Goal: Task Accomplishment & Management: Complete application form

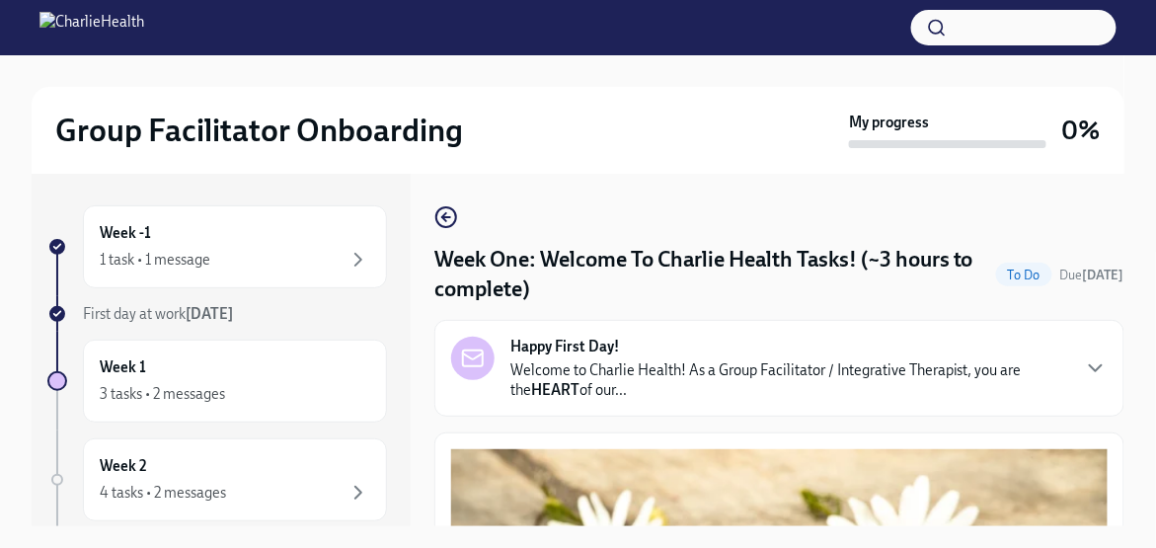
click at [604, 338] on strong "Happy First Day!" at bounding box center [564, 347] width 109 height 20
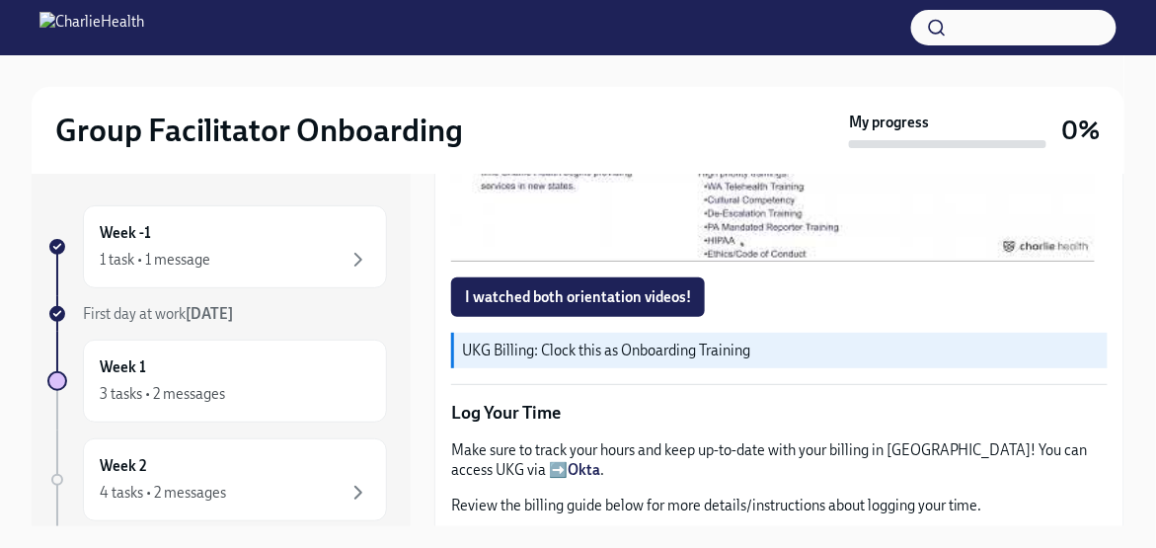
scroll to position [2172, 0]
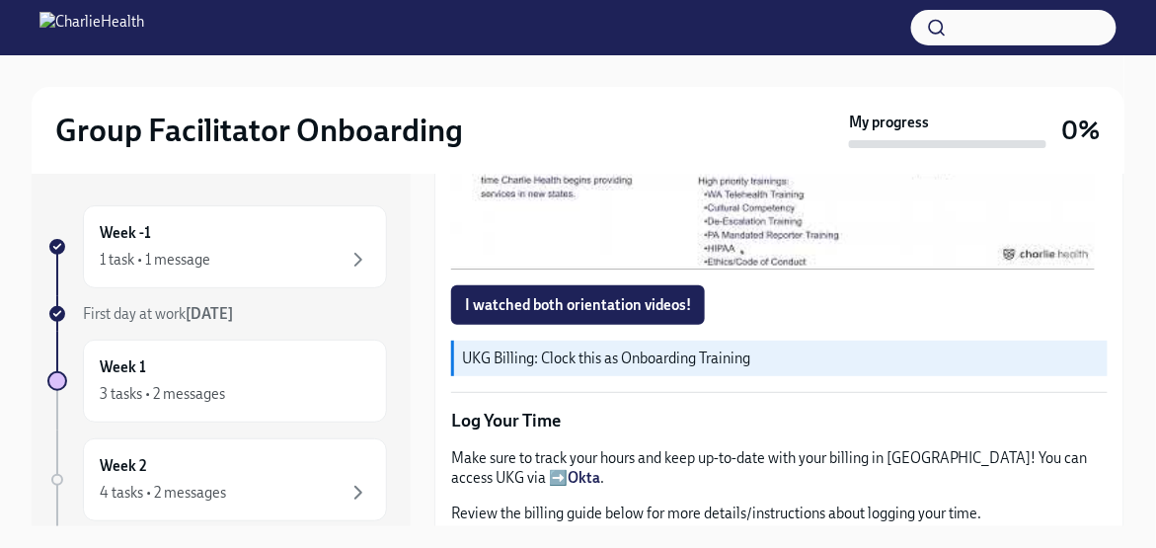
click at [780, 105] on div at bounding box center [776, 89] width 26 height 32
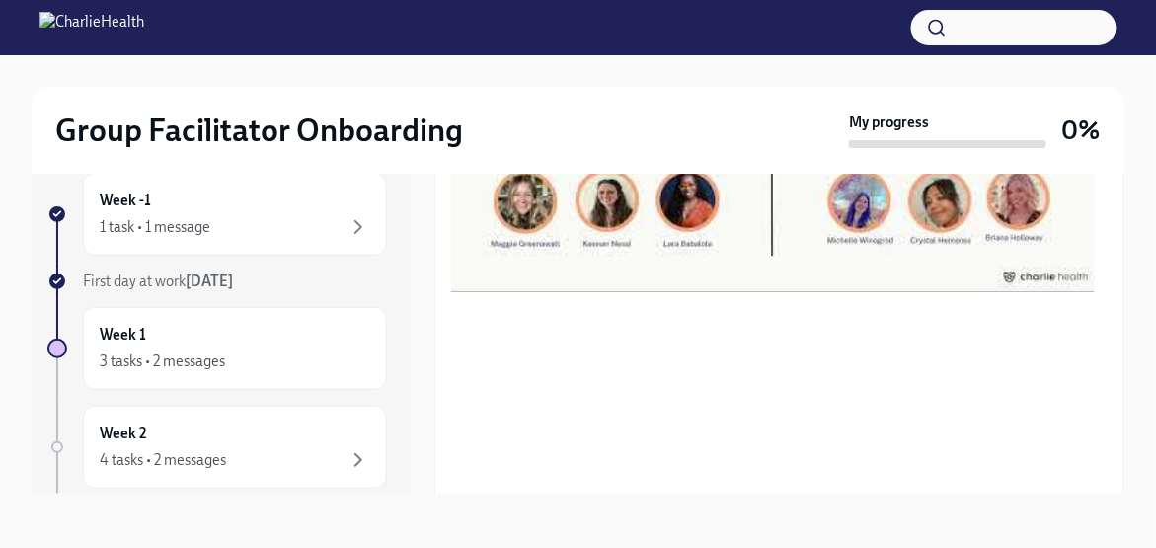
scroll to position [1777, 0]
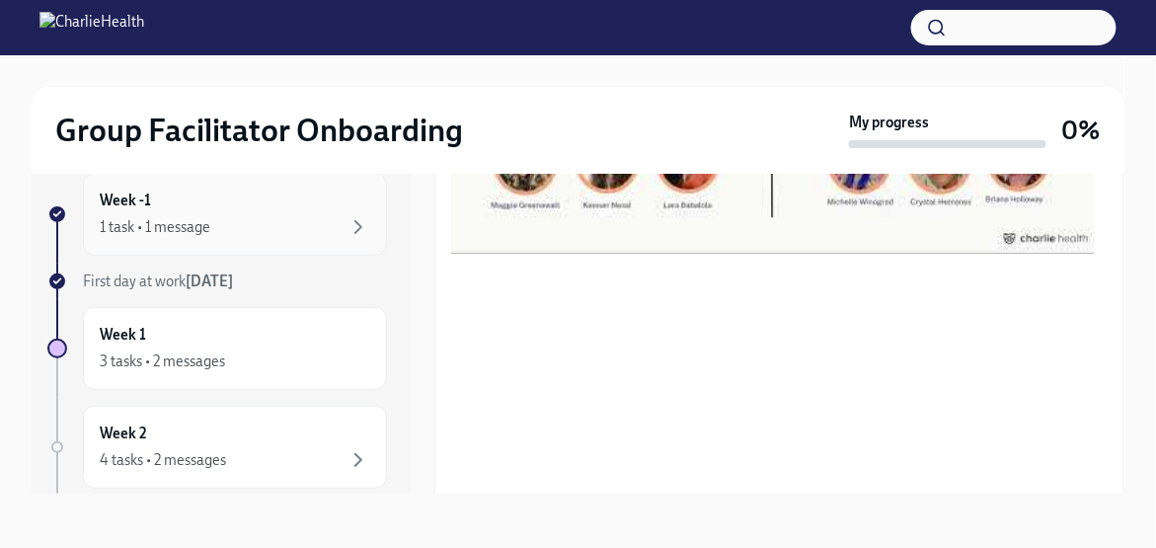
click at [297, 230] on div "1 task • 1 message" at bounding box center [235, 227] width 270 height 24
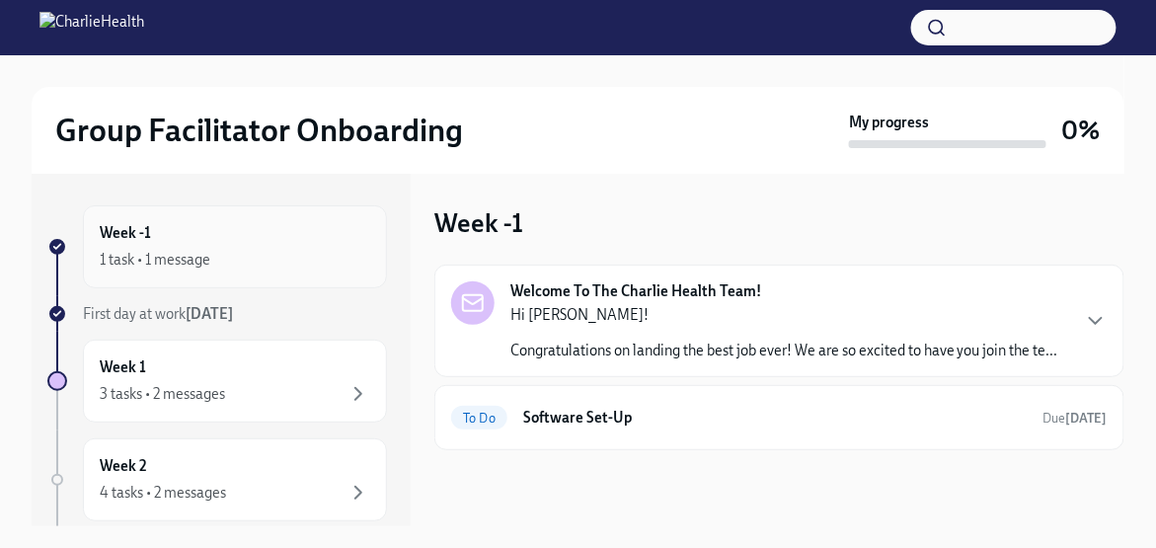
click at [178, 253] on div "1 task • 1 message" at bounding box center [155, 260] width 111 height 20
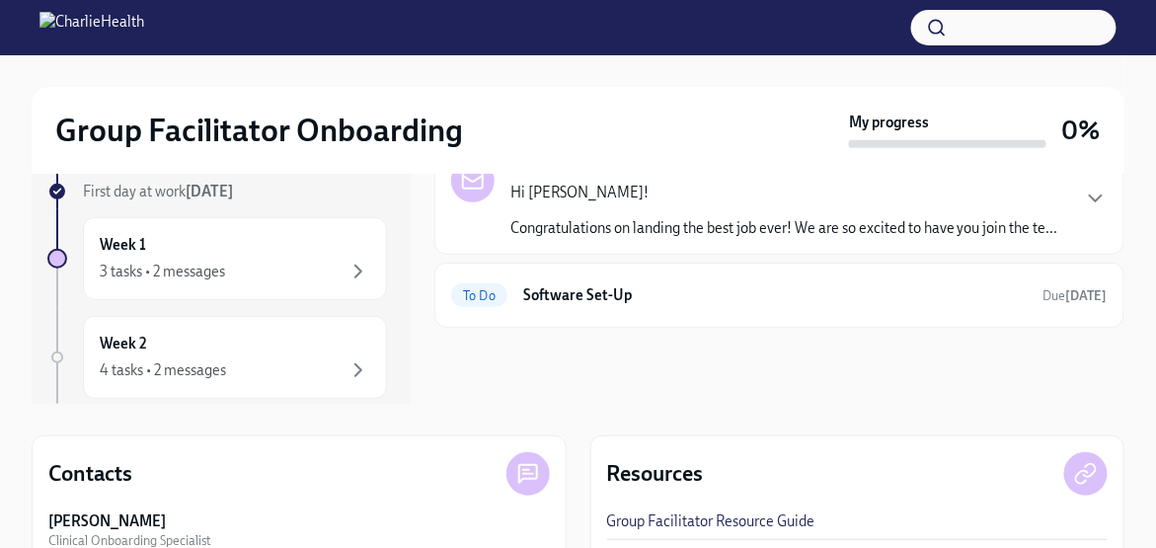
scroll to position [99, 0]
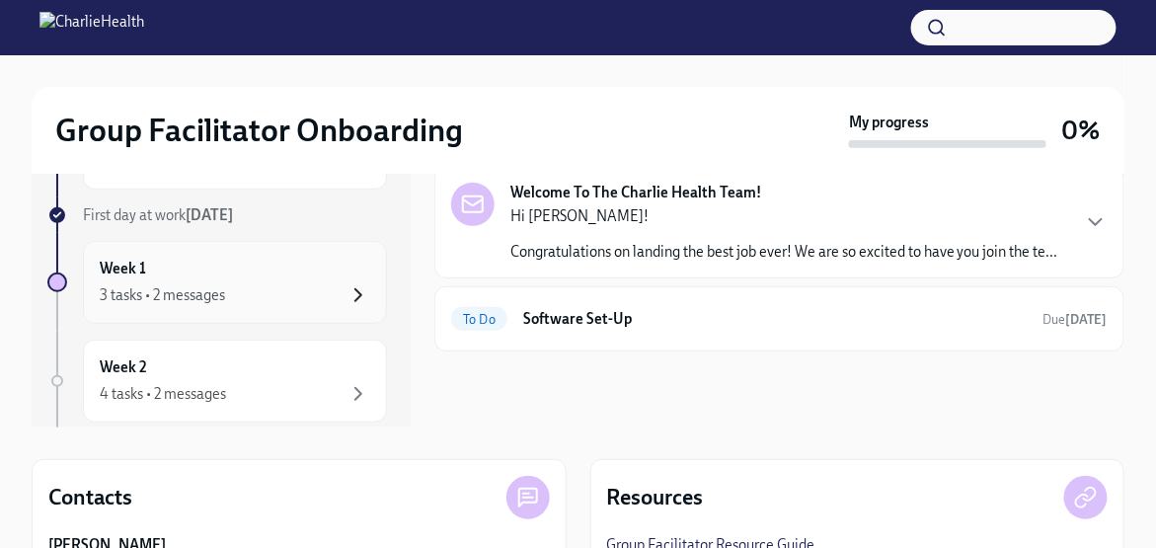
click at [347, 291] on icon "button" at bounding box center [359, 295] width 24 height 24
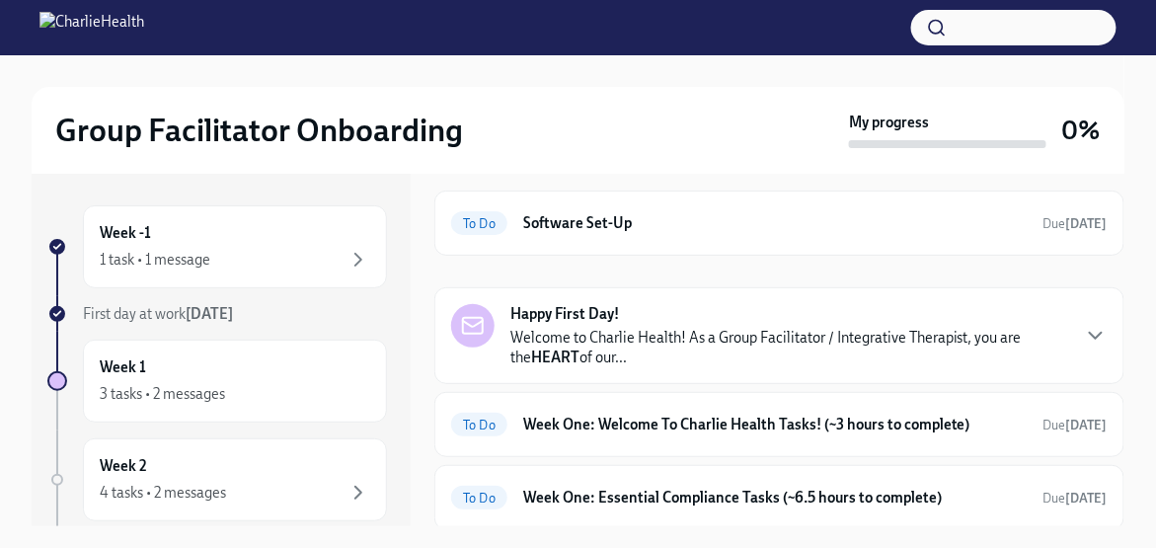
scroll to position [99, 0]
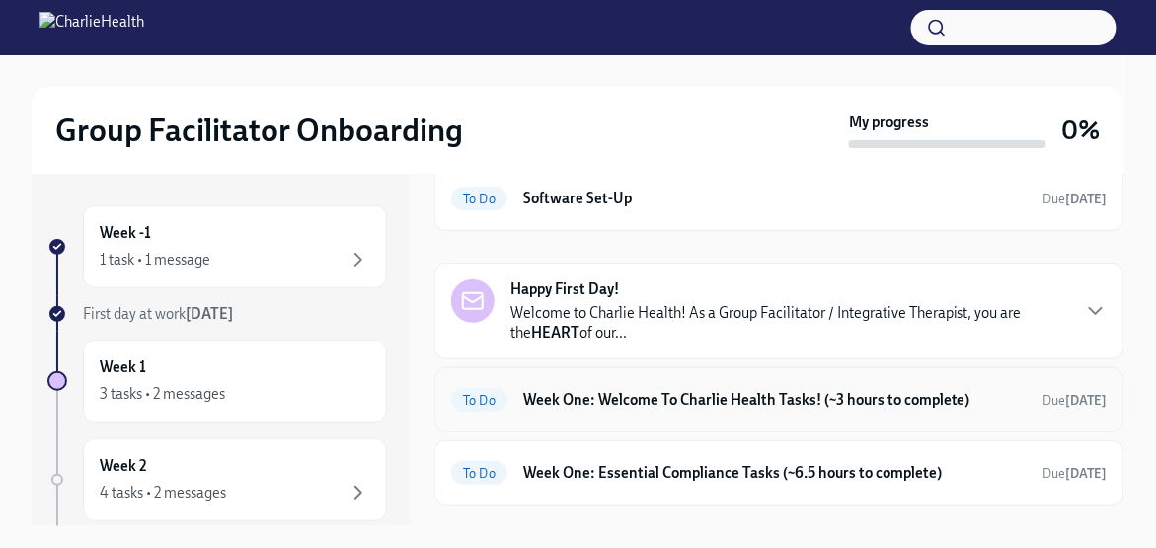
click at [882, 394] on h6 "Week One: Welcome To Charlie Health Tasks! (~3 hours to complete)" at bounding box center [775, 400] width 504 height 22
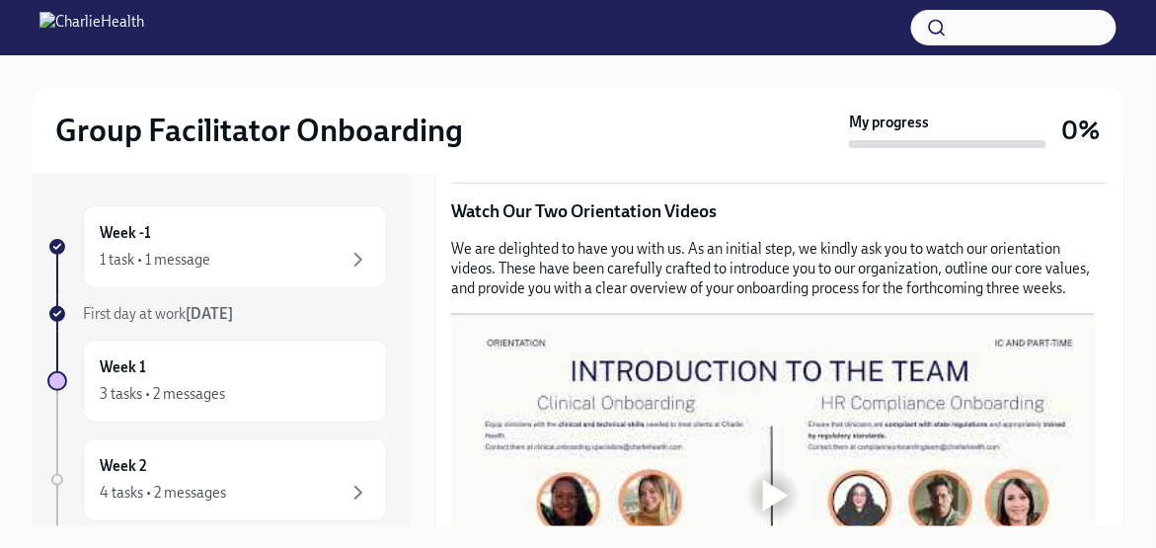
scroll to position [888, 0]
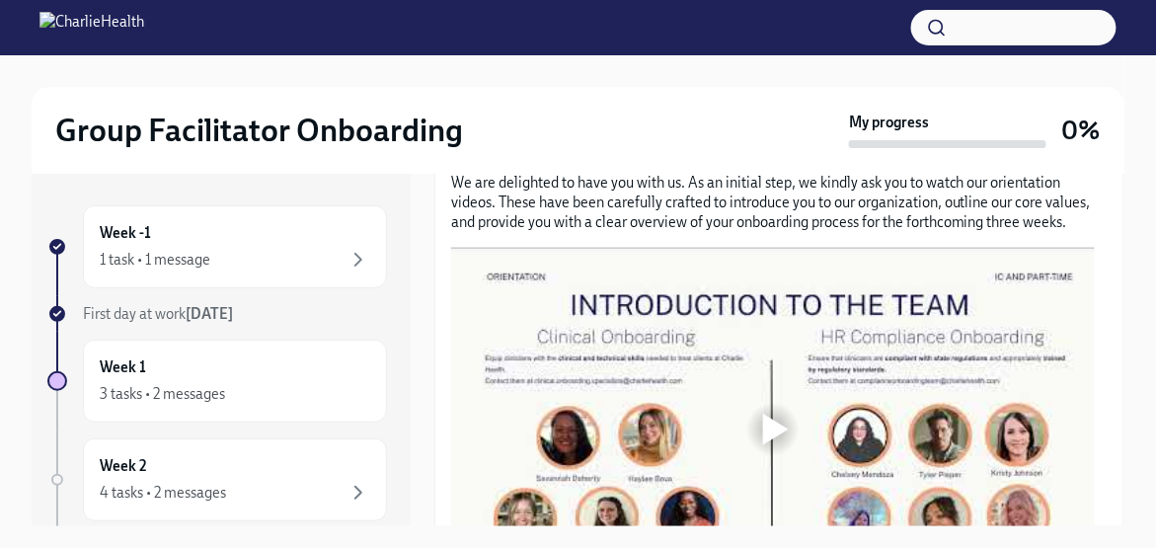
click at [774, 422] on div at bounding box center [776, 430] width 26 height 32
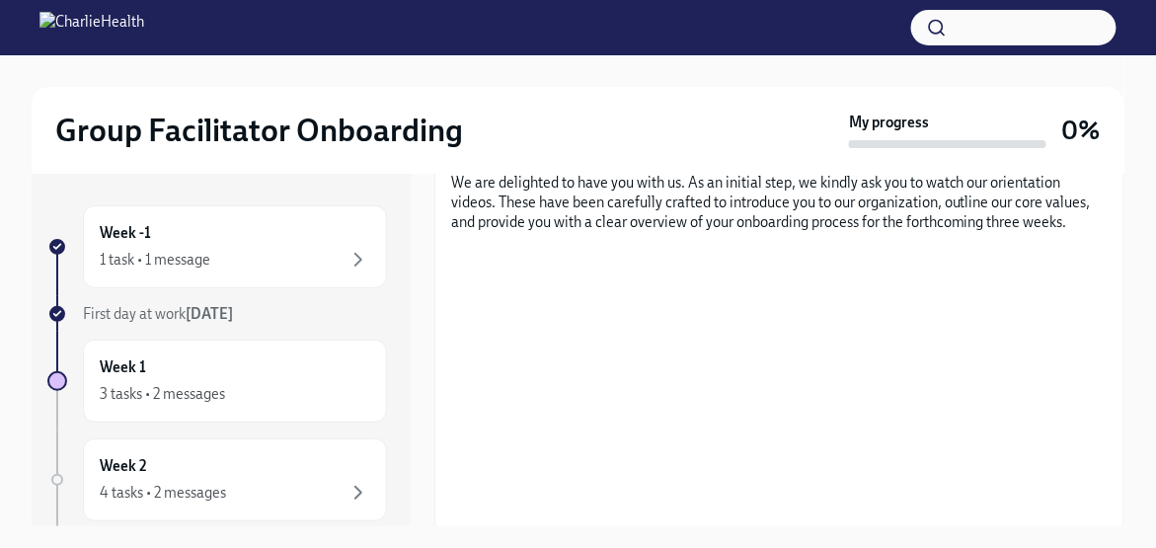
scroll to position [987, 0]
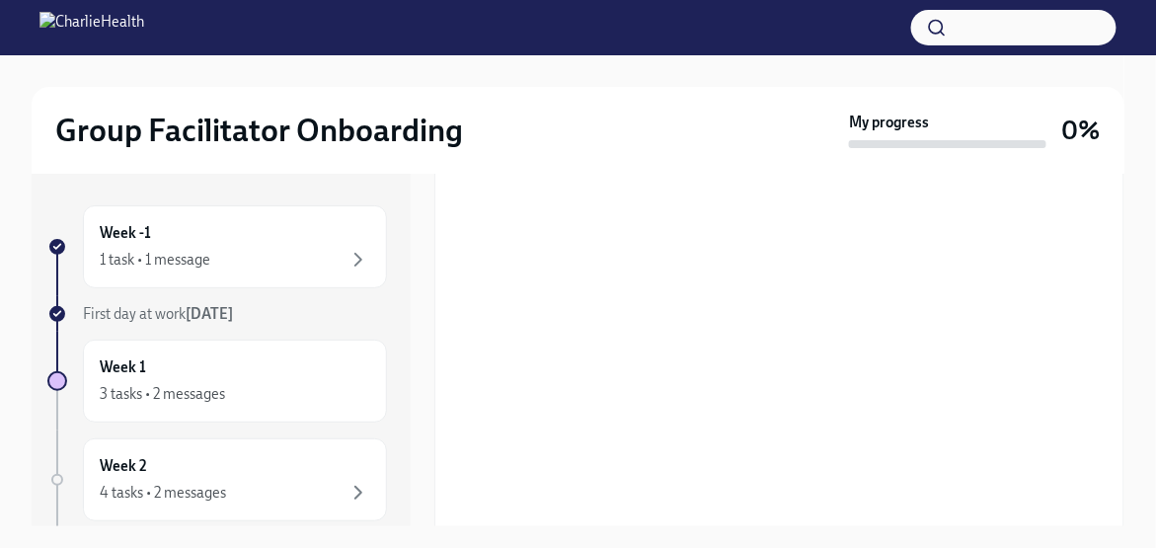
click at [843, 535] on div "Week -1 1 task • 1 message First day at work [DATE] Week 1 3 tasks • 2 messages…" at bounding box center [578, 366] width 1093 height 384
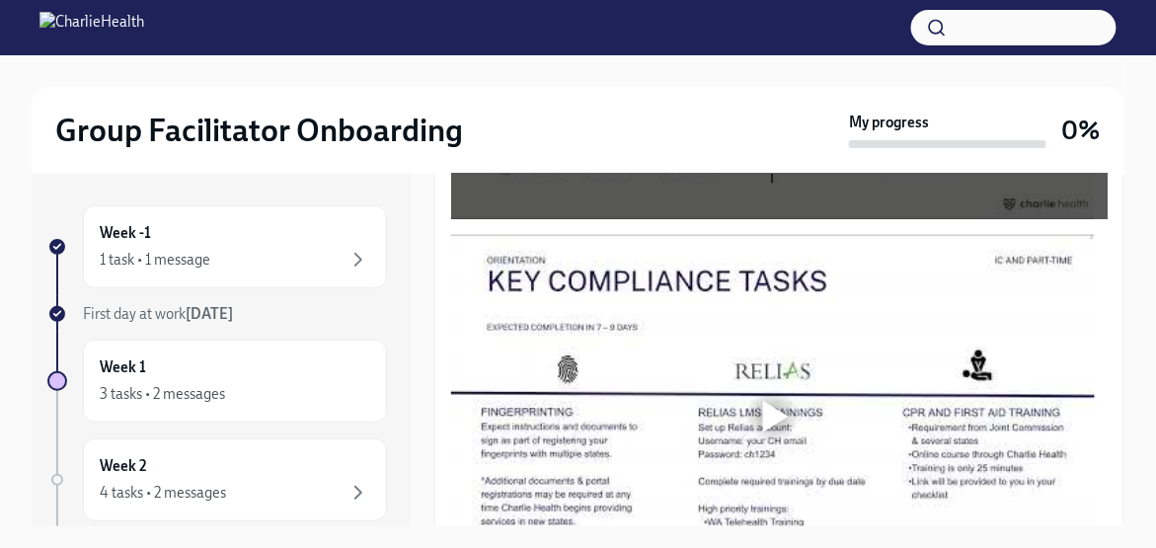
scroll to position [1283, 0]
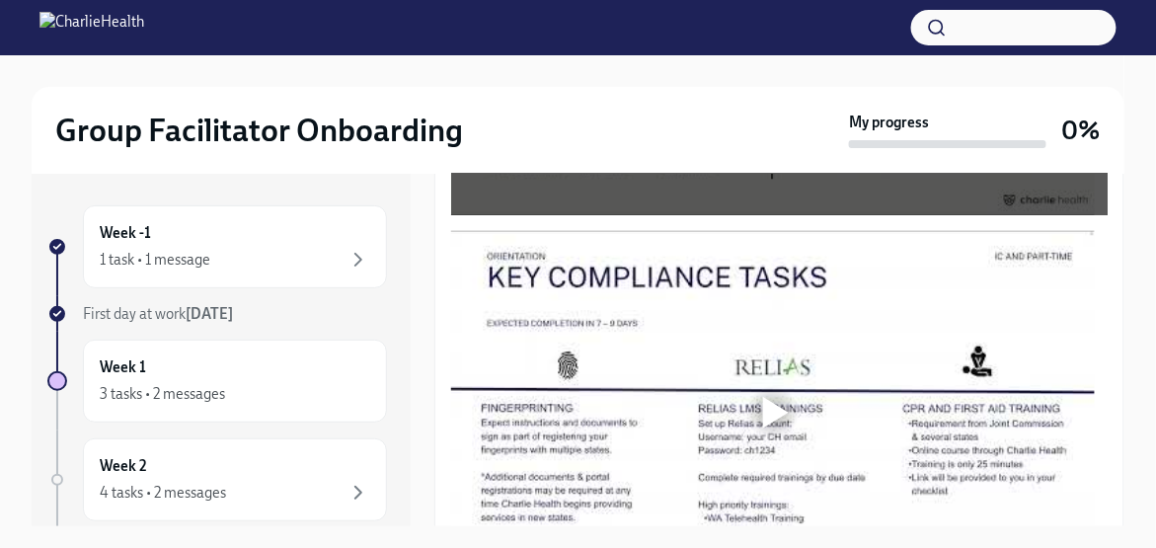
click at [766, 403] on div at bounding box center [776, 413] width 26 height 32
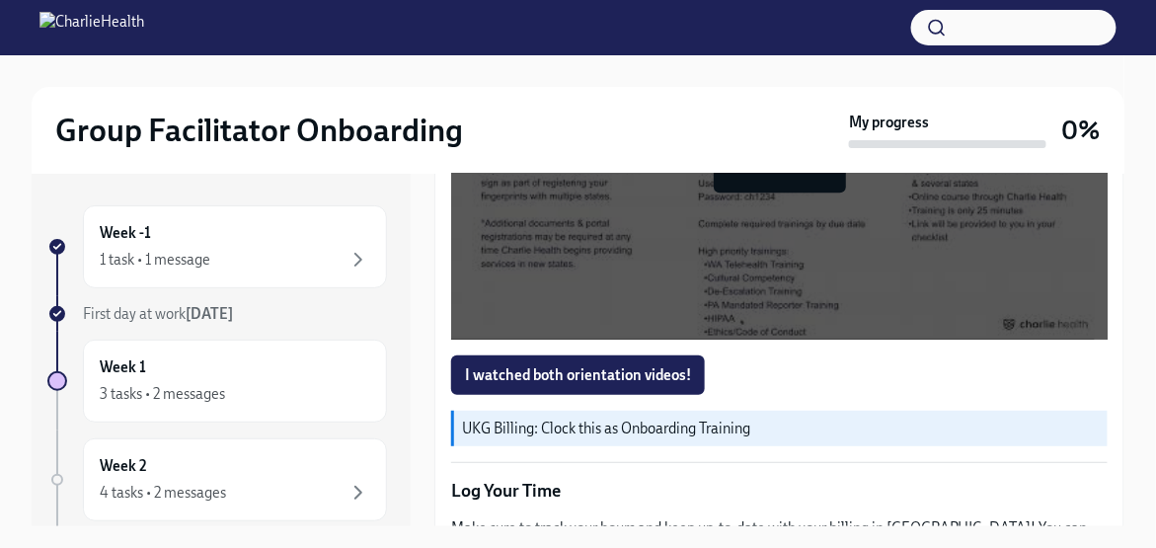
scroll to position [1580, 0]
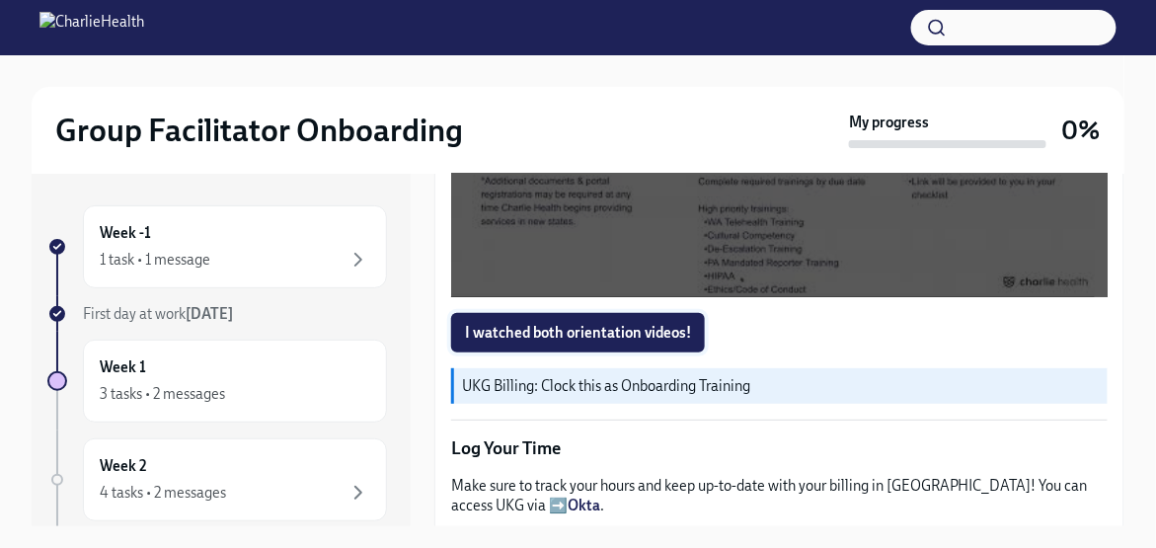
click at [666, 323] on span "I watched both orientation videos!" at bounding box center [578, 333] width 226 height 20
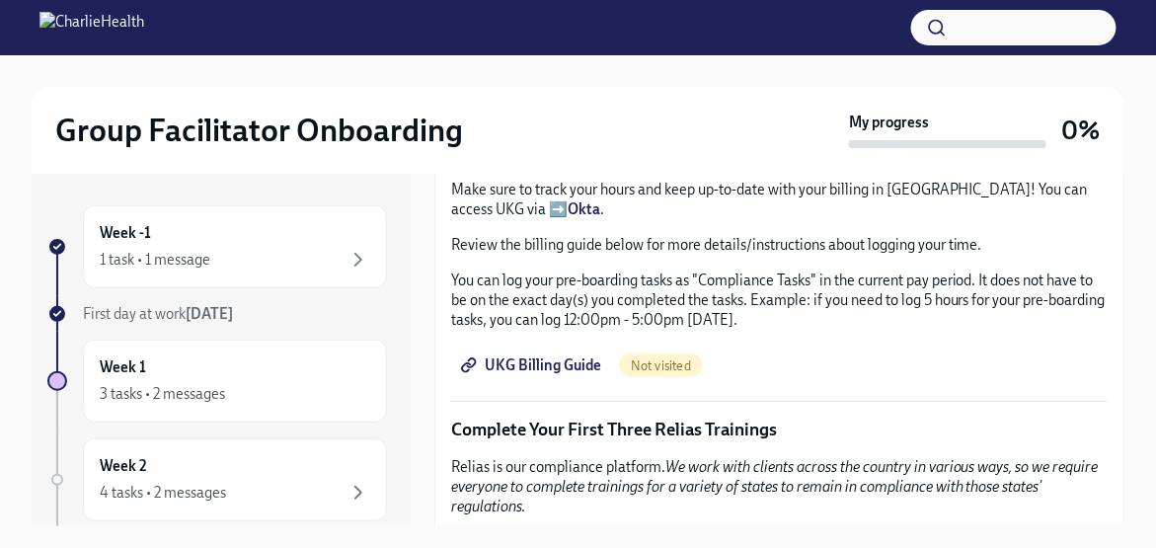
scroll to position [1974, 0]
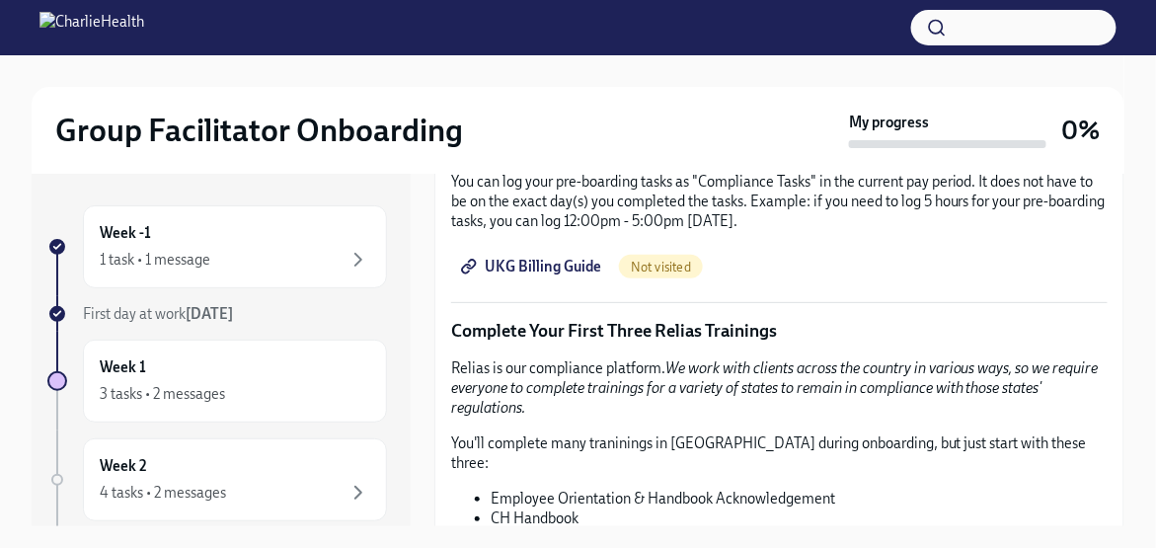
click at [579, 263] on span "UKG Billing Guide" at bounding box center [533, 267] width 136 height 20
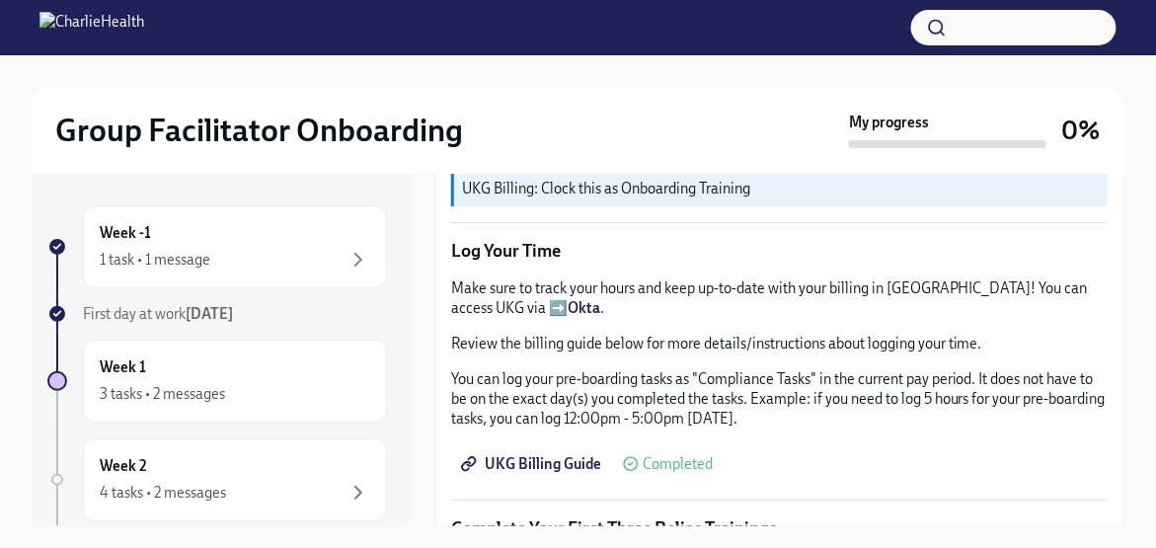
scroll to position [1876, 0]
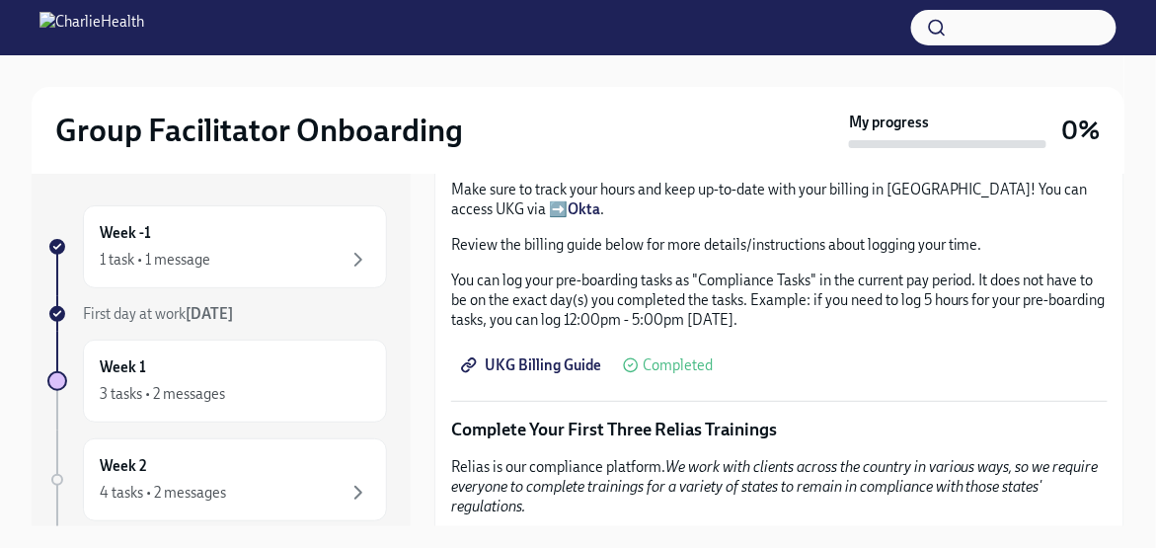
click at [578, 358] on span "UKG Billing Guide" at bounding box center [533, 365] width 136 height 20
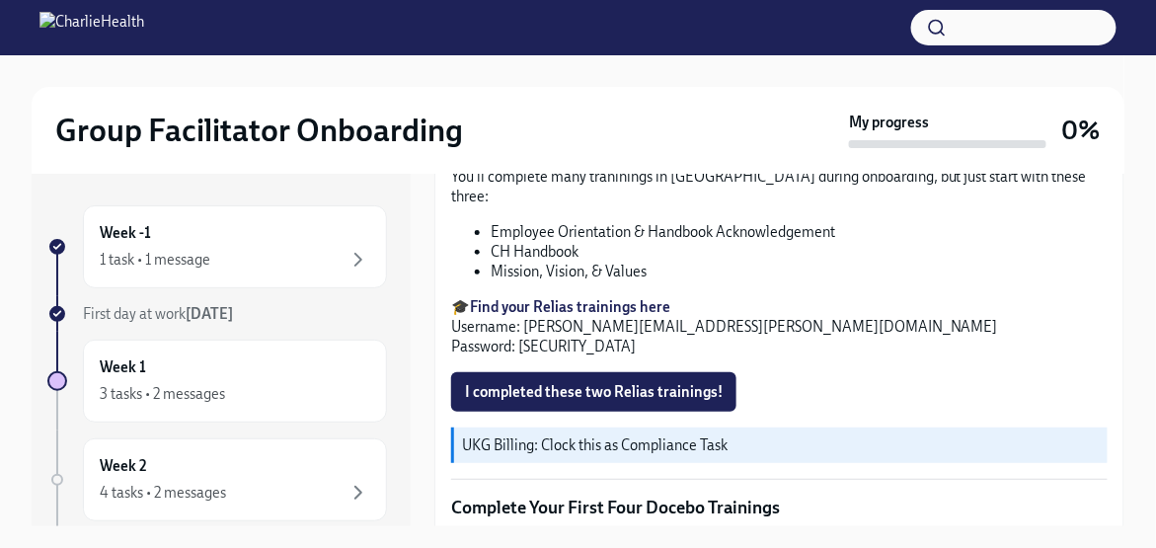
scroll to position [2216, 0]
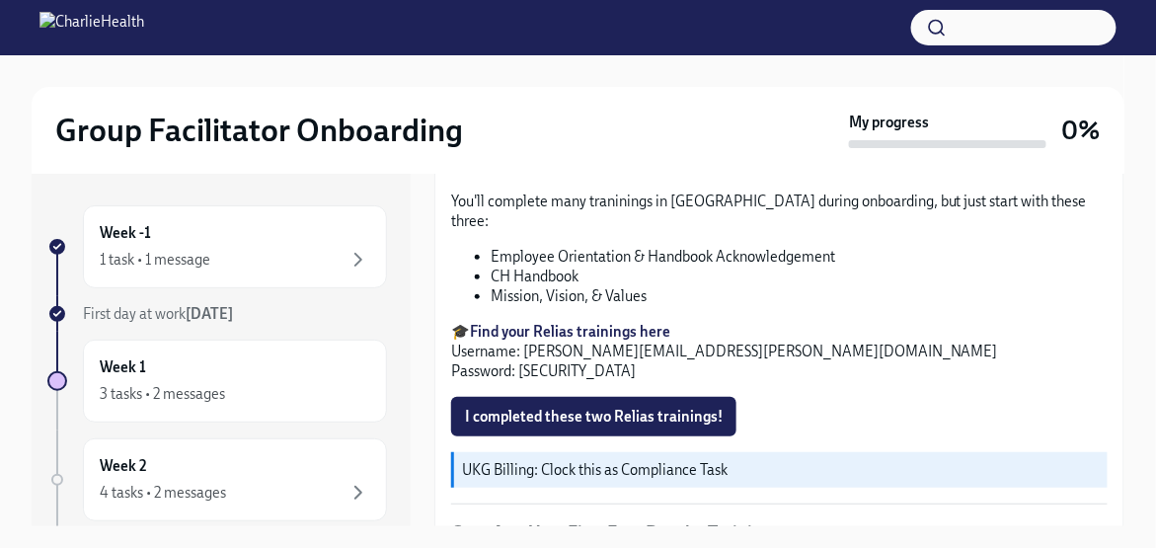
click at [642, 323] on strong "Find your Relias trainings here" at bounding box center [570, 332] width 200 height 18
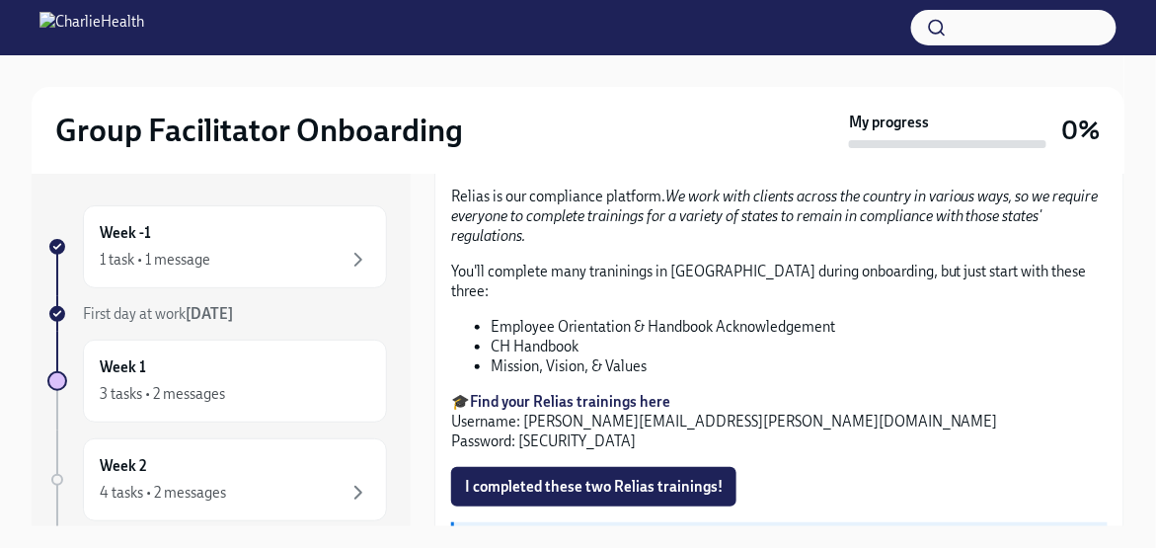
scroll to position [2118, 0]
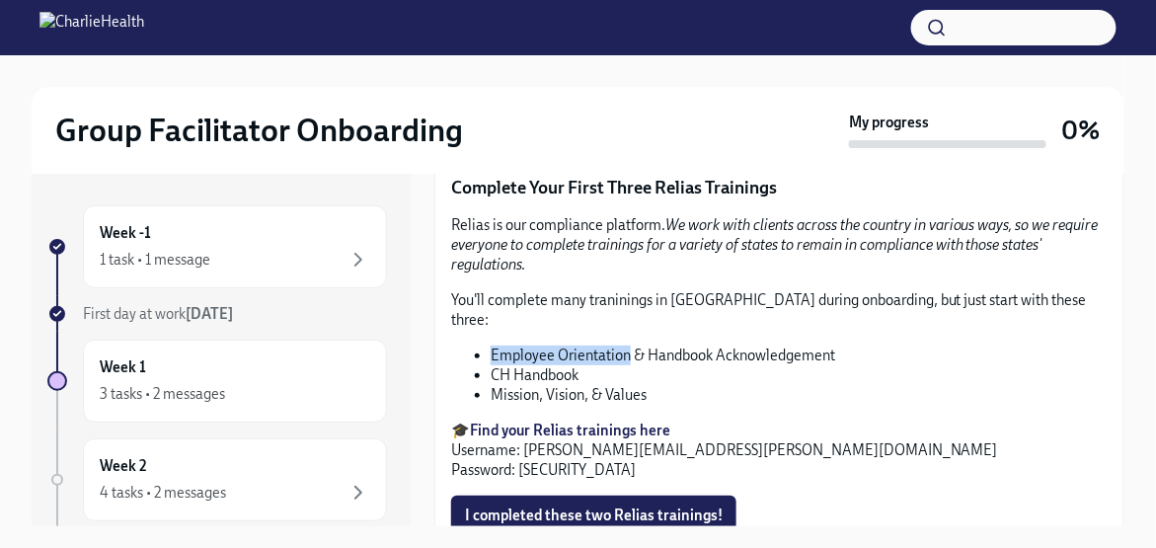
drag, startPoint x: 492, startPoint y: 321, endPoint x: 628, endPoint y: 331, distance: 136.6
click at [628, 346] on li "Employee Orientation & Handbook Acknowledgement" at bounding box center [799, 356] width 617 height 20
copy li "Employee Orientation"
click at [767, 365] on li "CH Handbook" at bounding box center [799, 375] width 617 height 20
drag, startPoint x: 840, startPoint y: 323, endPoint x: 481, endPoint y: 326, distance: 359.4
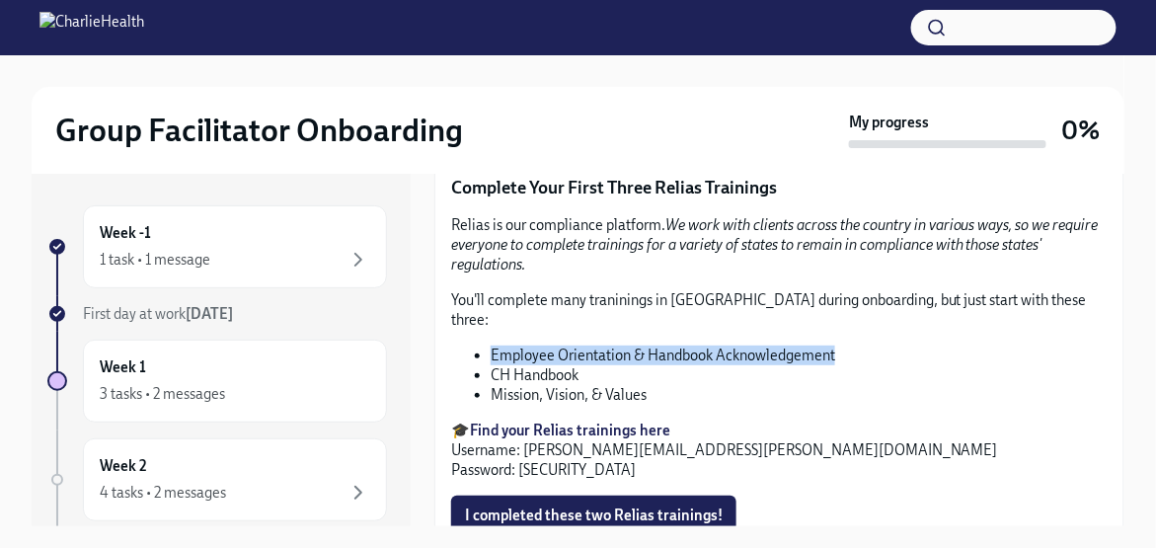
click at [491, 346] on li "Employee Orientation & Handbook Acknowledgement" at bounding box center [799, 356] width 617 height 20
copy li "Employee Orientation & Handbook Acknowledgement"
